Goal: Information Seeking & Learning: Find contact information

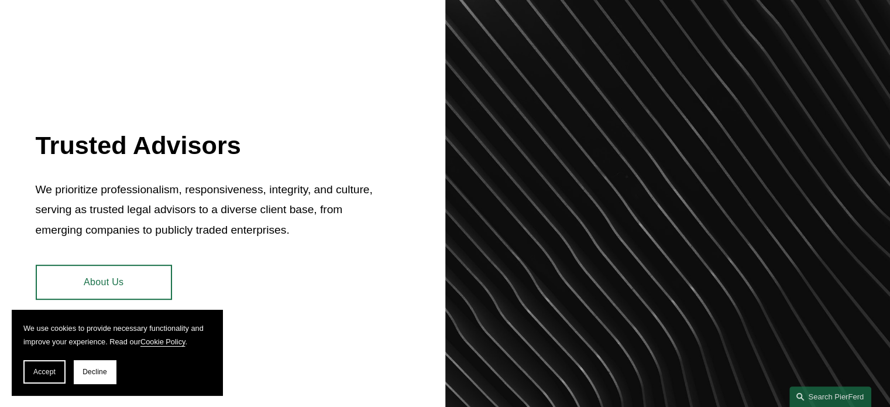
scroll to position [468, 0]
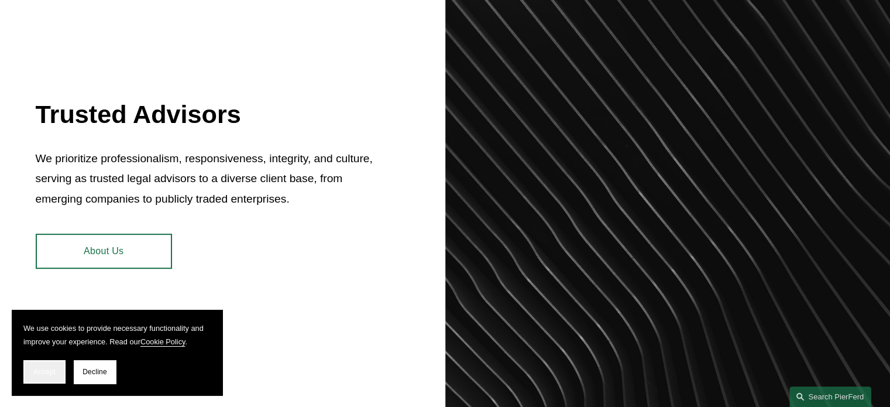
click at [54, 365] on button "Accept" at bounding box center [44, 371] width 42 height 23
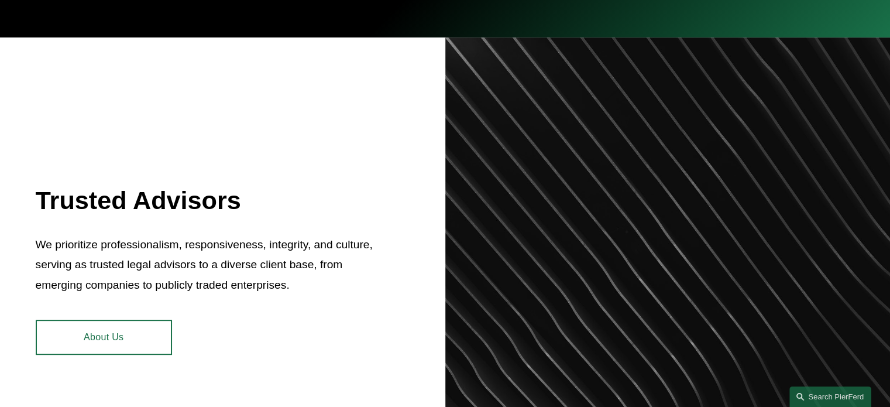
scroll to position [0, 0]
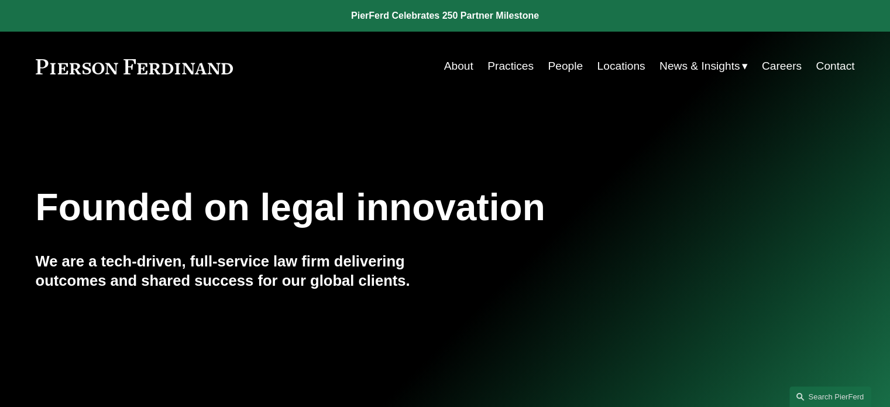
click at [560, 70] on link "People" at bounding box center [565, 66] width 35 height 22
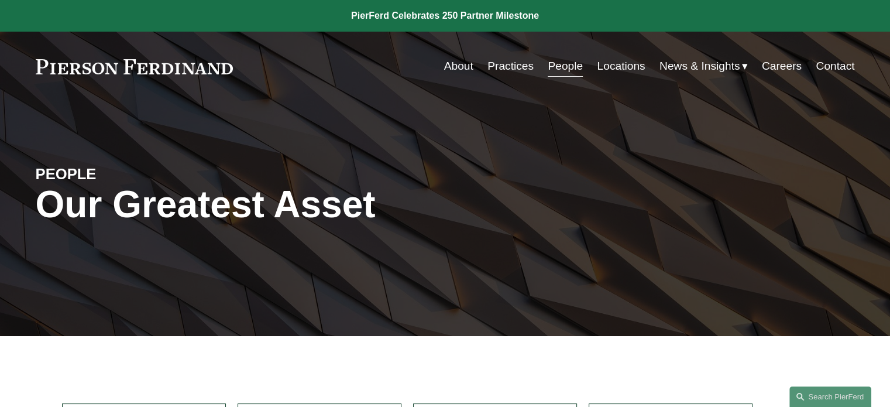
click at [614, 67] on link "Locations" at bounding box center [621, 66] width 48 height 22
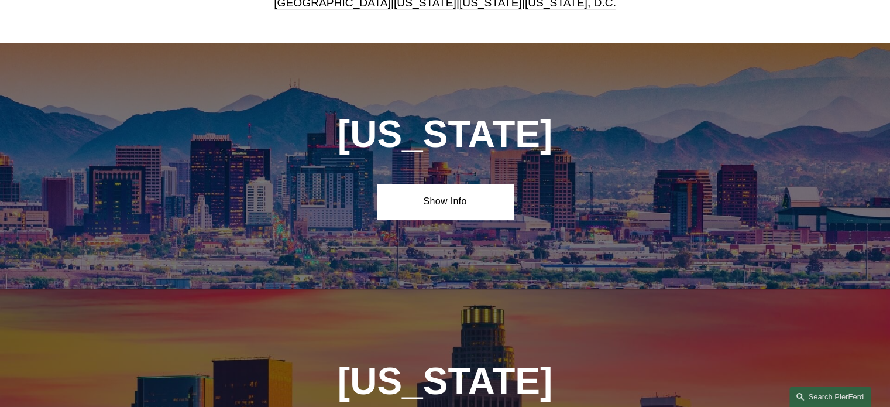
scroll to position [117, 0]
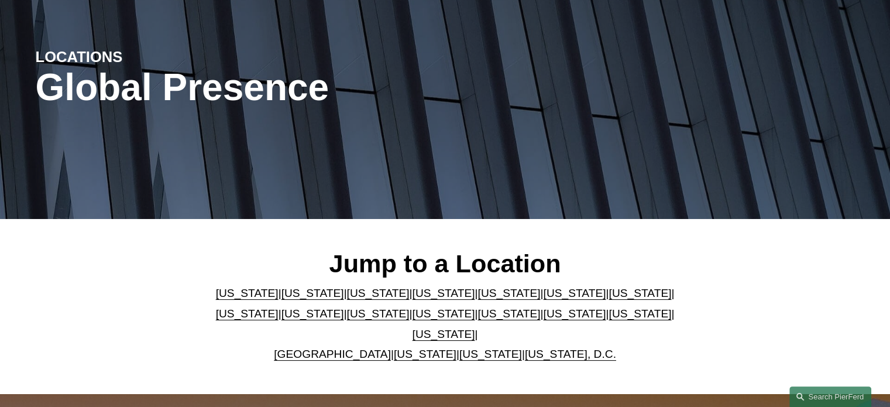
click at [347, 320] on link "[US_STATE]" at bounding box center [378, 313] width 63 height 12
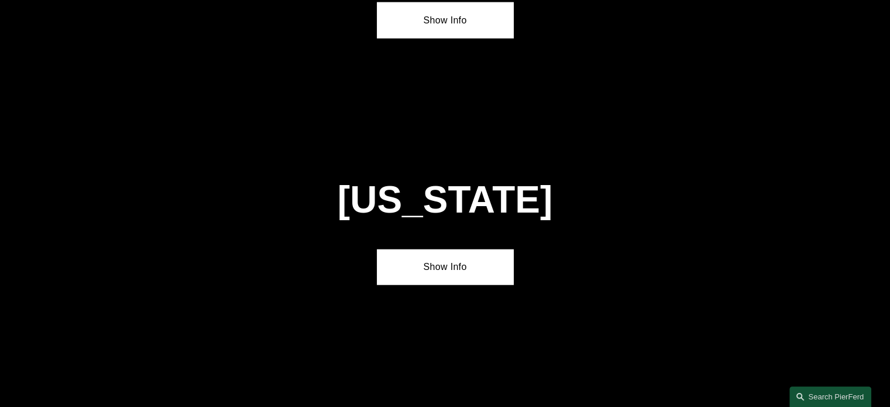
scroll to position [2721, 0]
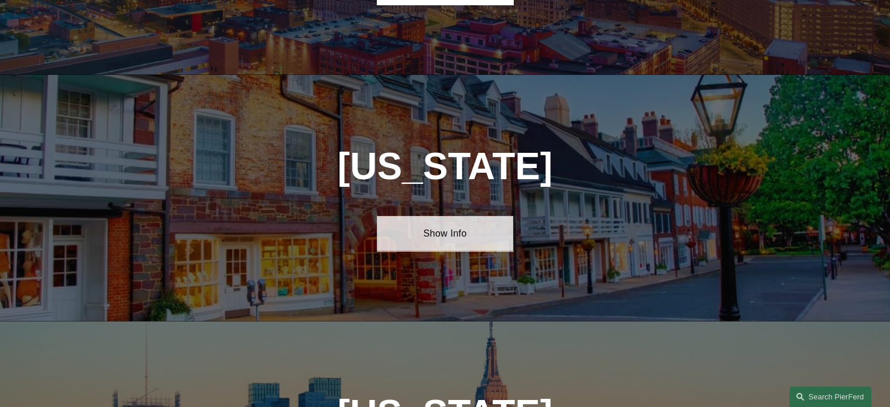
click at [458, 216] on link "Show Info" at bounding box center [445, 233] width 136 height 35
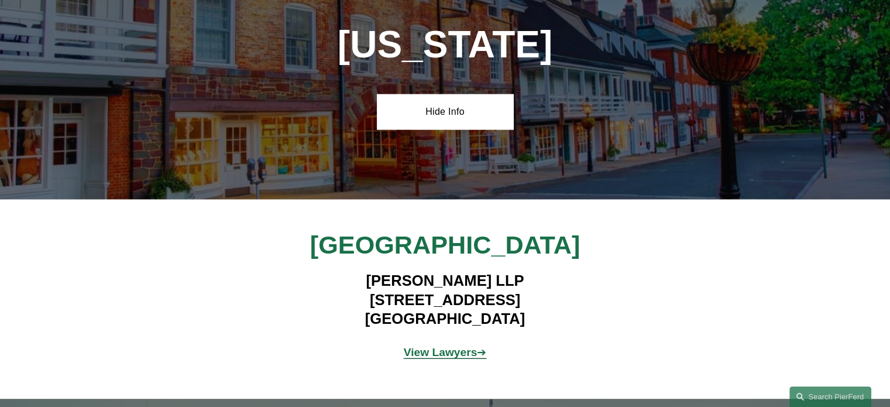
scroll to position [2838, 0]
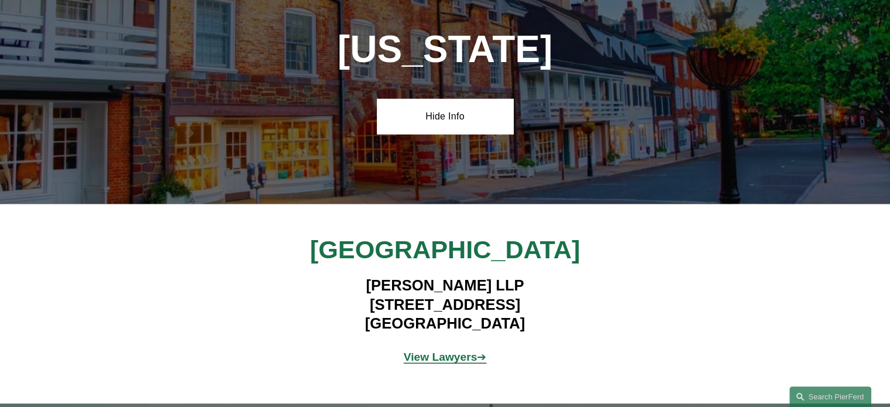
click at [435, 351] on strong "View Lawyers" at bounding box center [441, 357] width 74 height 12
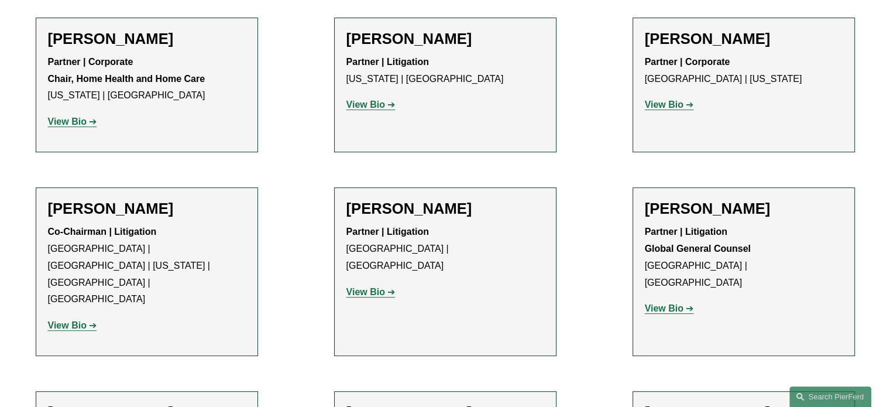
scroll to position [468, 0]
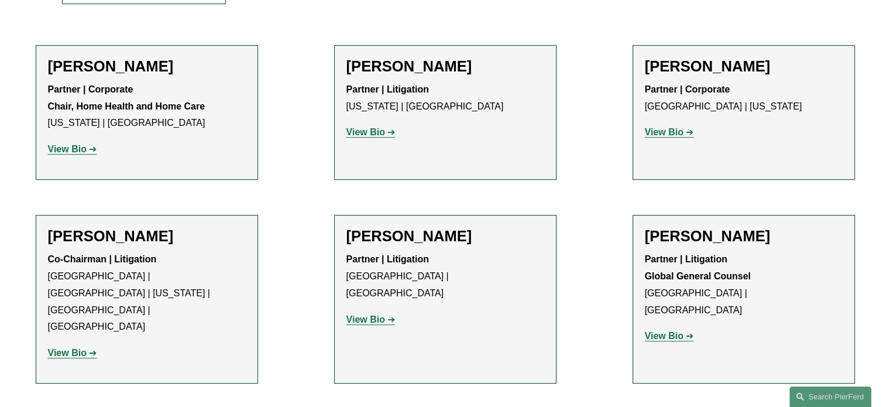
click at [379, 131] on strong "View Bio" at bounding box center [366, 132] width 39 height 10
